Goal: Task Accomplishment & Management: Use online tool/utility

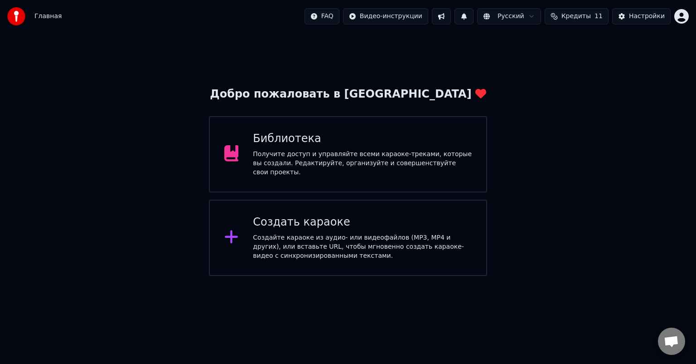
click at [332, 227] on div "Создать караоке Создайте караоке из аудио- или видеофайлов (MP3, MP4 и других),…" at bounding box center [362, 237] width 219 height 45
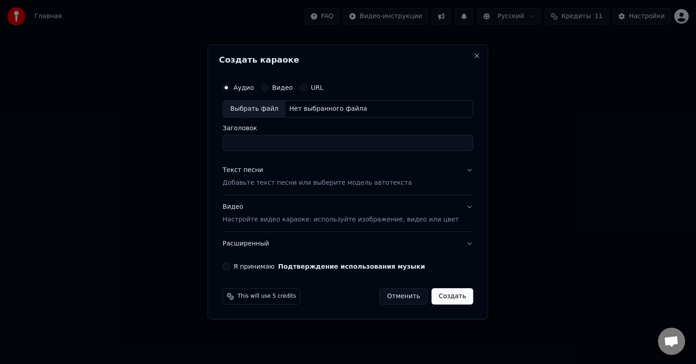
click at [268, 108] on div "Выбрать файл" at bounding box center [254, 109] width 63 height 16
type input "**********"
click at [264, 111] on div "Выбрать файл" at bounding box center [254, 109] width 63 height 16
click at [283, 180] on p "Добавьте текст песни или выберите модель автотекста" at bounding box center [318, 182] width 190 height 9
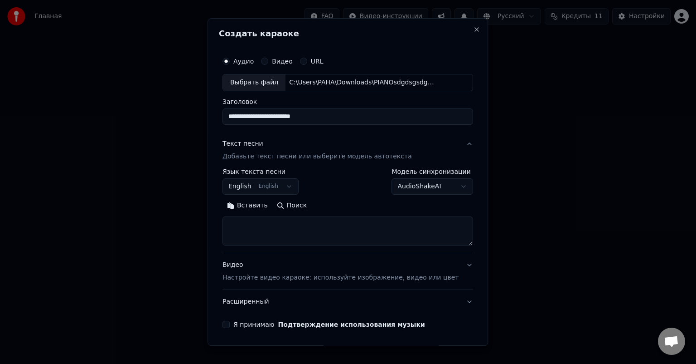
click at [270, 234] on textarea at bounding box center [348, 230] width 251 height 29
paste textarea "**********"
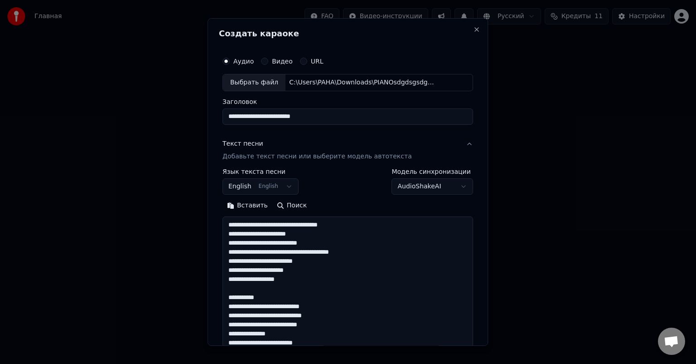
scroll to position [355, 0]
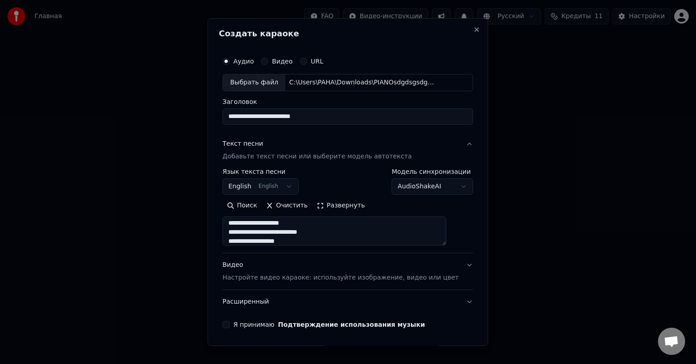
type textarea "**********"
click at [226, 215] on div "**********" at bounding box center [348, 181] width 281 height 327
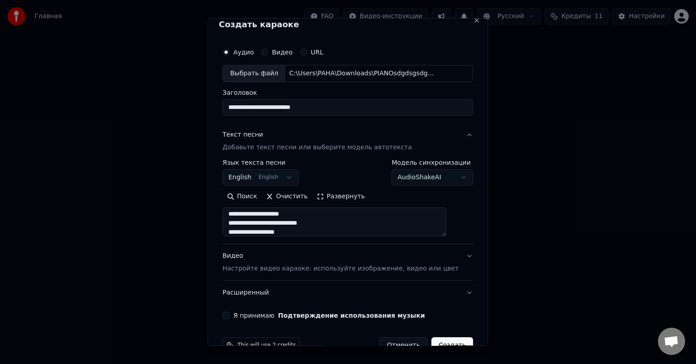
scroll to position [31, 0]
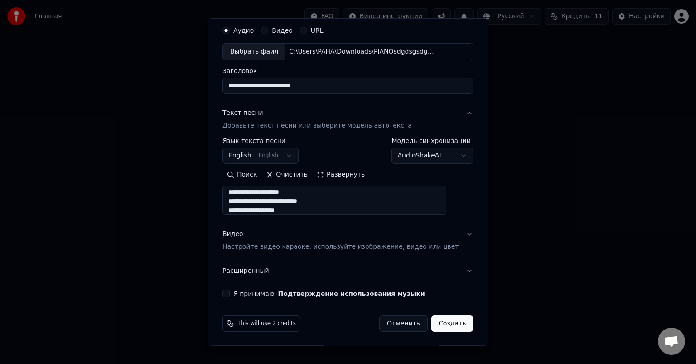
click at [265, 195] on textarea at bounding box center [335, 199] width 224 height 29
click at [219, 216] on div "**********" at bounding box center [348, 181] width 281 height 327
click at [450, 229] on button "Видео Настройте видео караоке: используйте изображение, видео или цвет" at bounding box center [348, 240] width 251 height 36
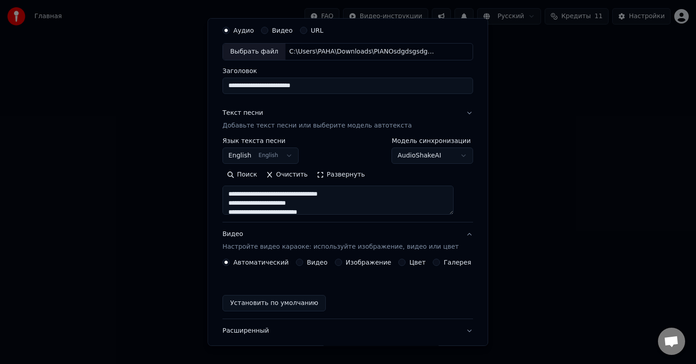
scroll to position [7, 0]
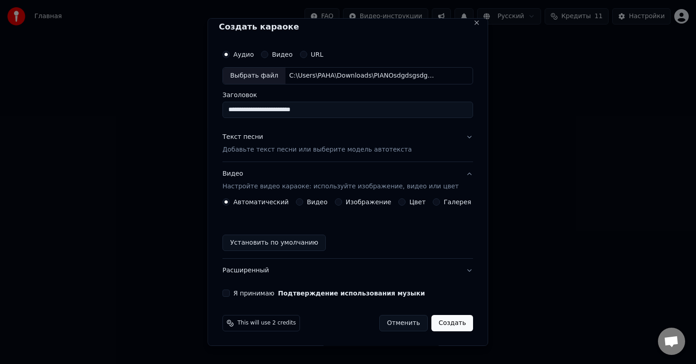
click at [399, 203] on button "Цвет" at bounding box center [402, 201] width 7 height 7
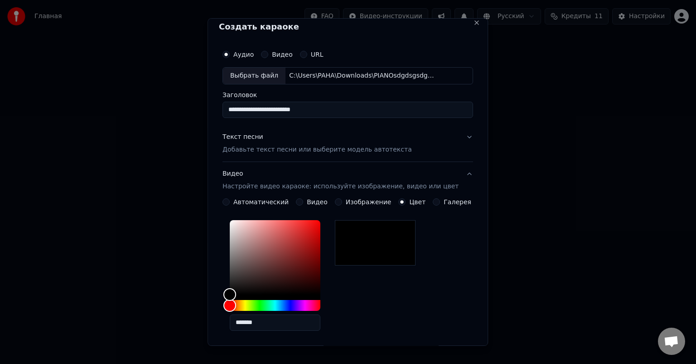
click at [379, 282] on div "*******" at bounding box center [348, 277] width 251 height 122
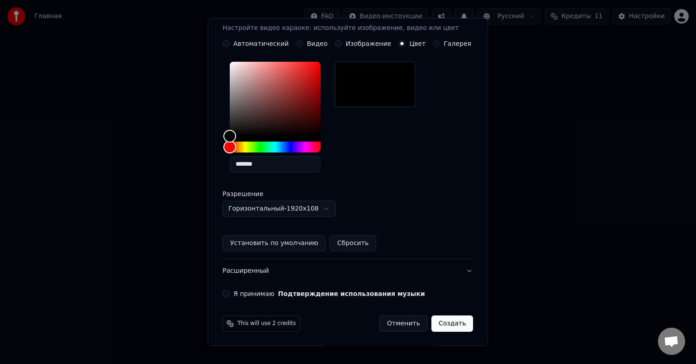
scroll to position [165, 0]
click at [240, 292] on label "Я принимаю Подтверждение использования музыки" at bounding box center [330, 293] width 192 height 6
click at [230, 292] on button "Я принимаю Подтверждение использования музыки" at bounding box center [226, 293] width 7 height 7
click at [436, 322] on button "Создать" at bounding box center [453, 323] width 42 height 16
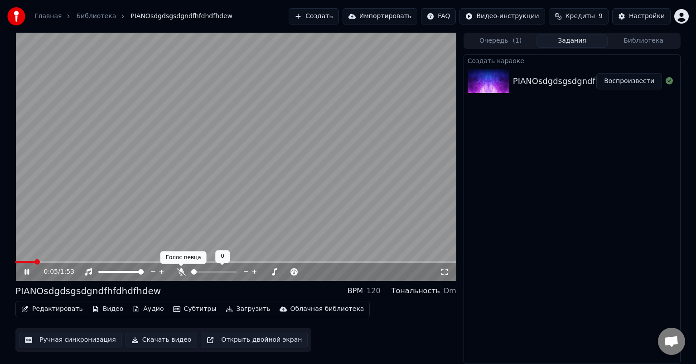
click at [178, 274] on icon at bounding box center [181, 271] width 9 height 7
click at [263, 260] on video at bounding box center [235, 157] width 441 height 248
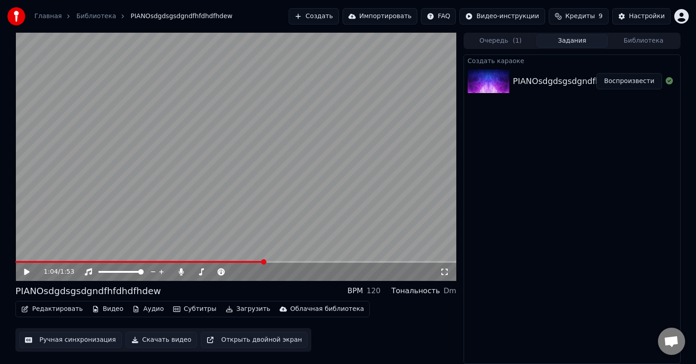
click at [263, 262] on span at bounding box center [235, 262] width 441 height 2
click at [358, 262] on span at bounding box center [235, 262] width 441 height 2
click at [232, 309] on button "Загрузить" at bounding box center [248, 308] width 52 height 13
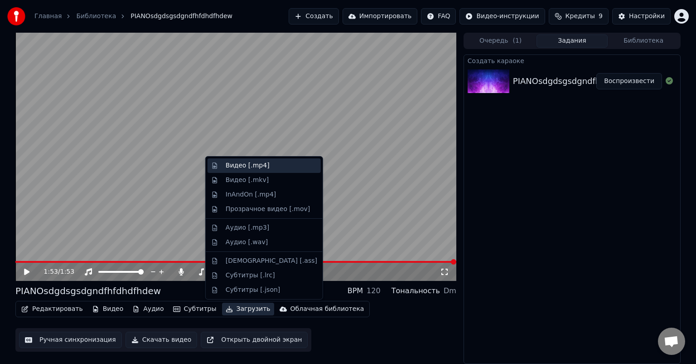
click at [255, 164] on div "Видео [.mp4]" at bounding box center [248, 165] width 44 height 9
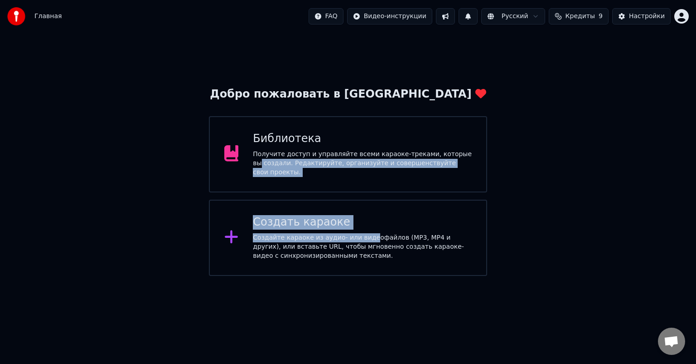
drag, startPoint x: 365, startPoint y: 232, endPoint x: 489, endPoint y: 150, distance: 149.3
click at [484, 151] on div "Добро пожаловать в Youka Библиотека Получите доступ и управляйте всеми караоке-…" at bounding box center [348, 181] width 278 height 189
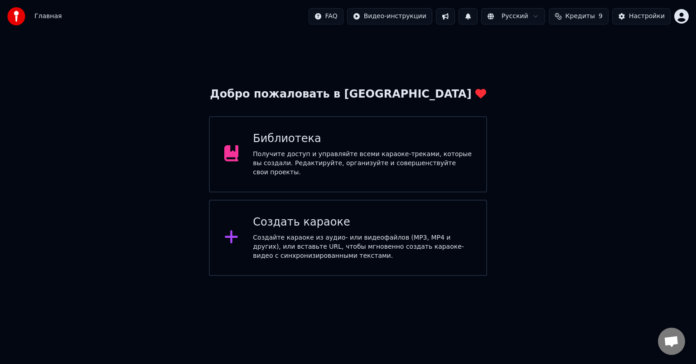
click at [408, 146] on div "Библиотека" at bounding box center [362, 138] width 219 height 15
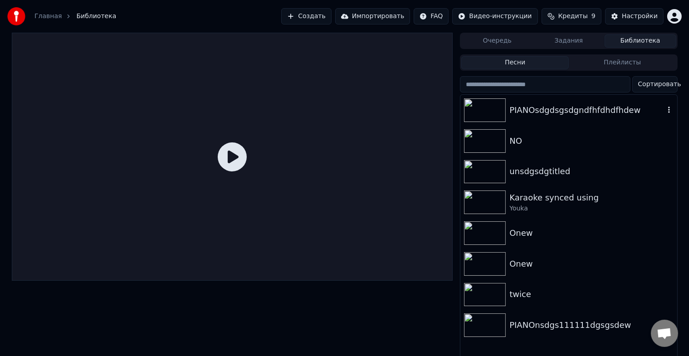
click at [667, 109] on icon "button" at bounding box center [668, 109] width 9 height 7
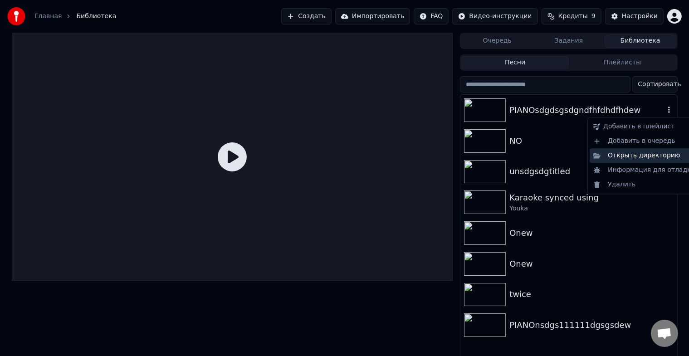
click at [623, 156] on div "Открыть директорию" at bounding box center [643, 155] width 109 height 15
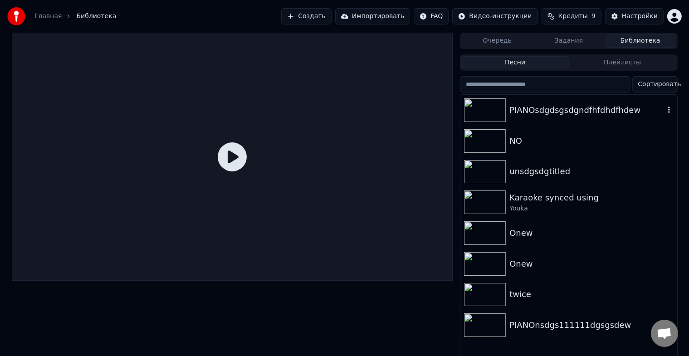
click at [531, 112] on div "PIANOsdgdsgsdgndfhfdhdfhdew" at bounding box center [586, 110] width 155 height 13
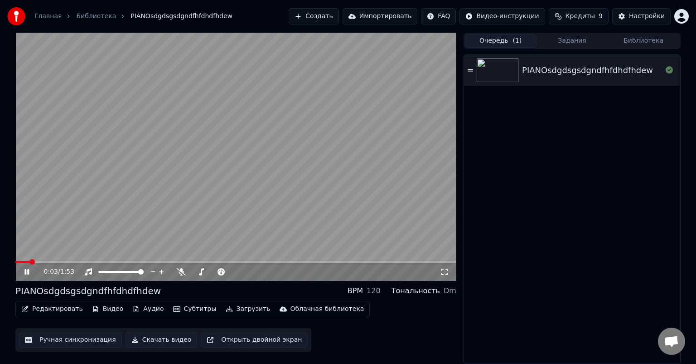
click at [515, 44] on span "( 1 )" at bounding box center [517, 40] width 9 height 9
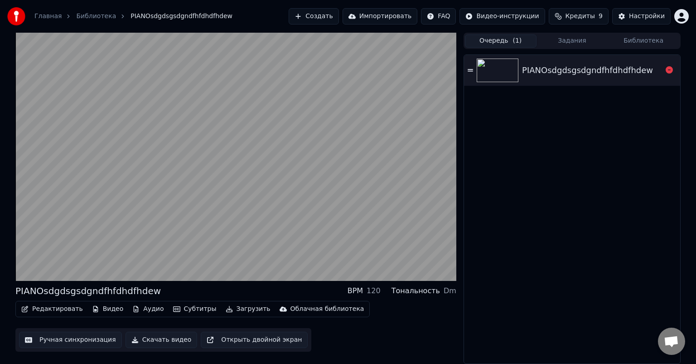
click at [668, 70] on icon at bounding box center [669, 69] width 7 height 7
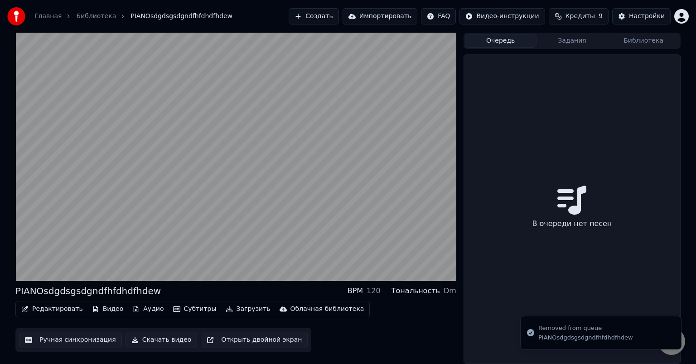
click at [581, 40] on button "Задания" at bounding box center [573, 40] width 72 height 13
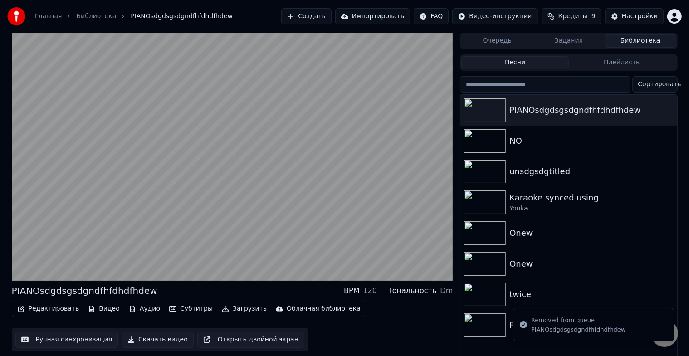
click at [638, 41] on button "Библиотека" at bounding box center [640, 40] width 72 height 13
click at [613, 109] on div "PIANOsdgdsgsdgndfhfdhdfhdew" at bounding box center [586, 110] width 155 height 13
click at [667, 109] on icon "button" at bounding box center [668, 109] width 9 height 7
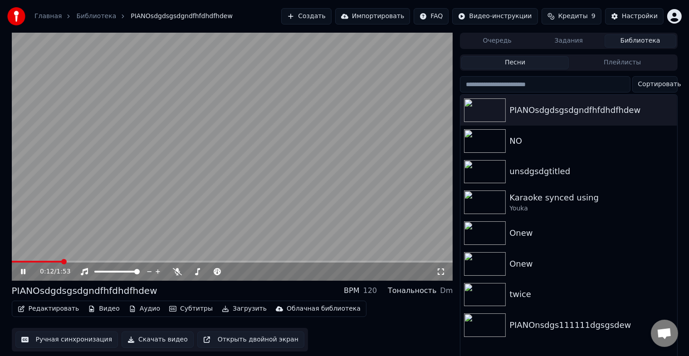
click at [219, 310] on button "Загрузить" at bounding box center [244, 308] width 52 height 13
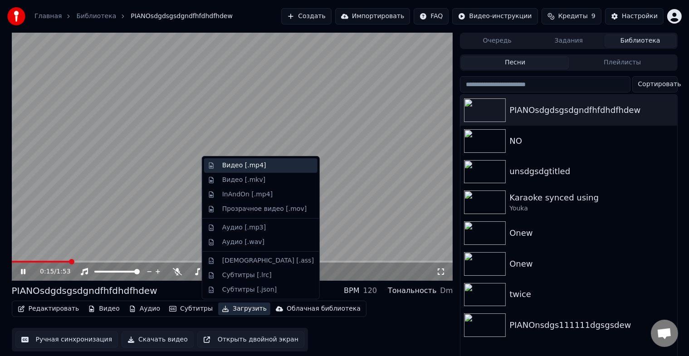
click at [247, 165] on div "Видео [.mp4]" at bounding box center [244, 165] width 44 height 9
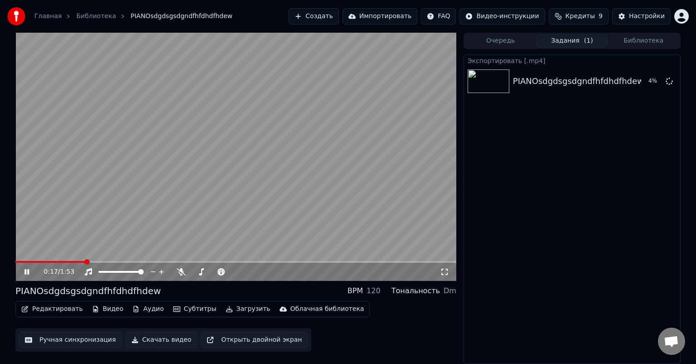
click at [29, 270] on icon at bounding box center [33, 271] width 21 height 7
click at [640, 78] on button "Показать" at bounding box center [639, 81] width 47 height 16
